Goal: Navigation & Orientation: Find specific page/section

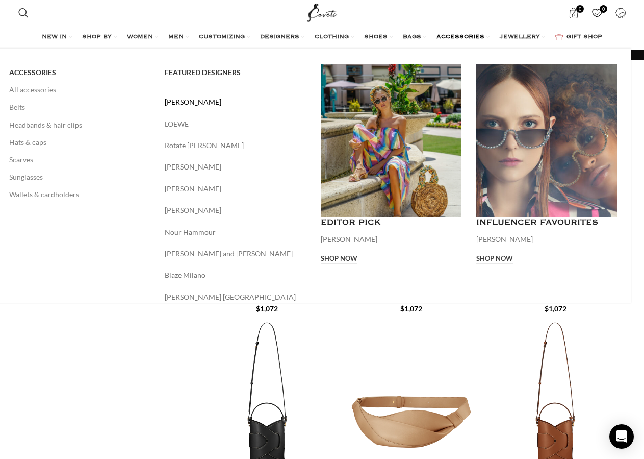
click at [187, 105] on link "Veronica Beard" at bounding box center [235, 101] width 141 height 11
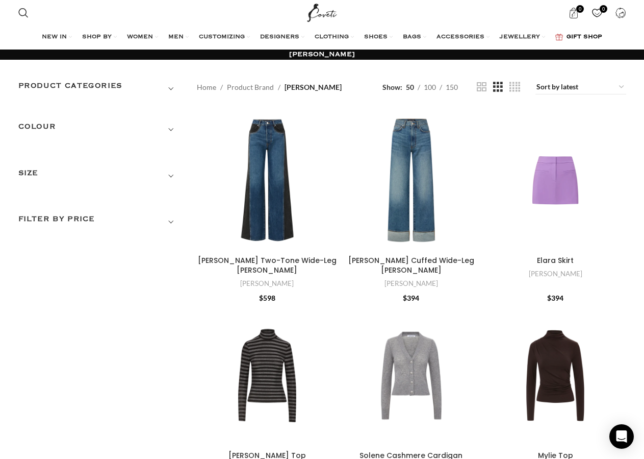
click at [587, 39] on span "GIFT SHOP" at bounding box center [585, 37] width 36 height 8
